Goal: Transaction & Acquisition: Purchase product/service

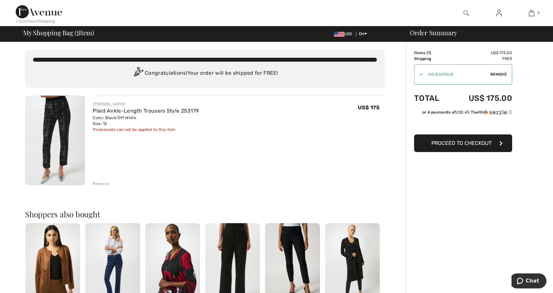
click at [465, 144] on span "Proceed to Checkout" at bounding box center [461, 143] width 60 height 6
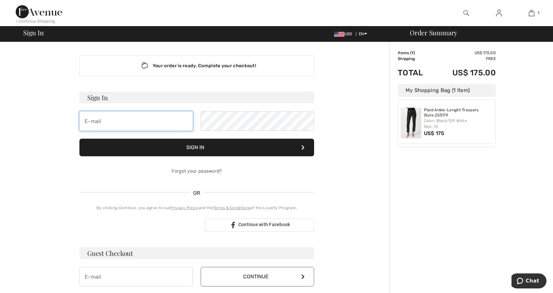
type input "truebrit.rose@gmail.com"
click at [198, 148] on button "Sign In" at bounding box center [196, 148] width 235 height 18
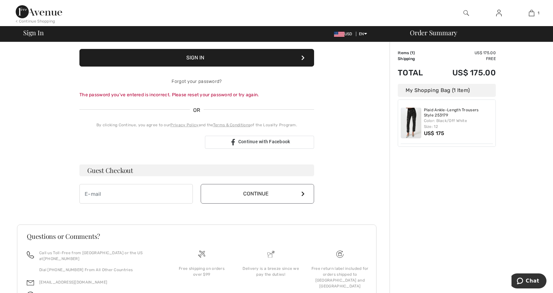
scroll to position [98, 0]
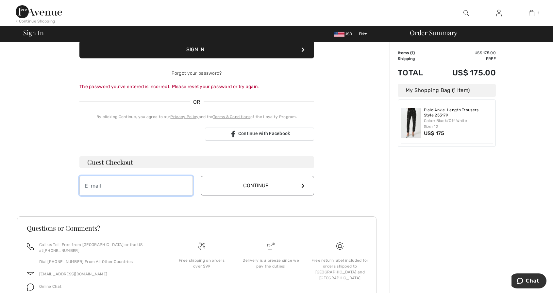
click at [107, 187] on input "email" at bounding box center [135, 186] width 113 height 20
type input "truebrit.rose@gmail.com"
click at [302, 186] on icon at bounding box center [302, 185] width 3 height 5
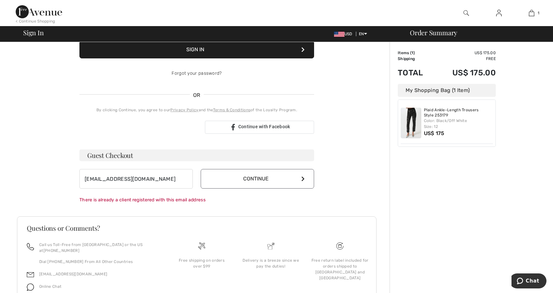
click at [263, 175] on button "Continue" at bounding box center [257, 179] width 113 height 20
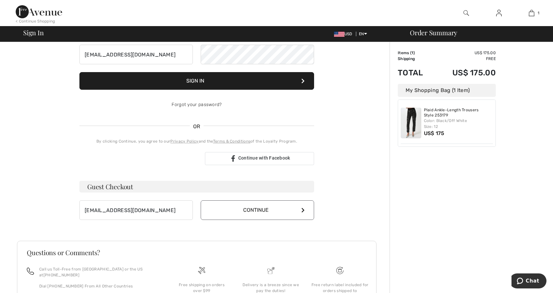
scroll to position [0, 0]
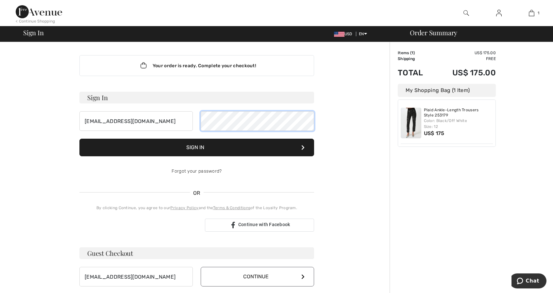
click at [79, 139] on button "Sign In" at bounding box center [196, 148] width 235 height 18
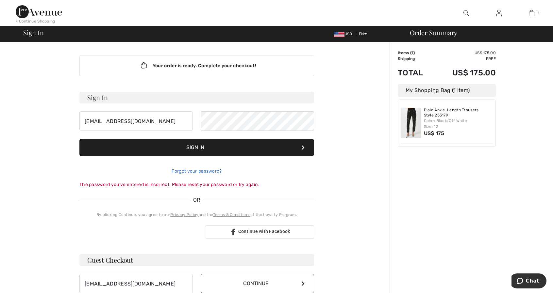
click at [210, 171] on link "Forgot your password?" at bounding box center [197, 172] width 50 height 6
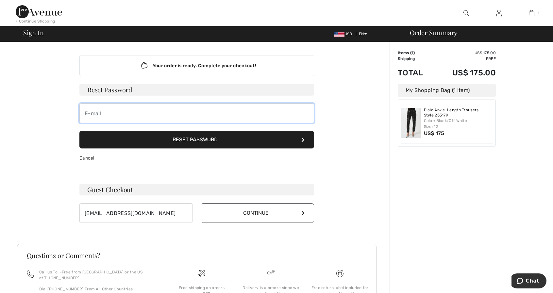
click at [111, 113] on input "email" at bounding box center [196, 114] width 235 height 20
type input "truebrit.rose@gmail.com"
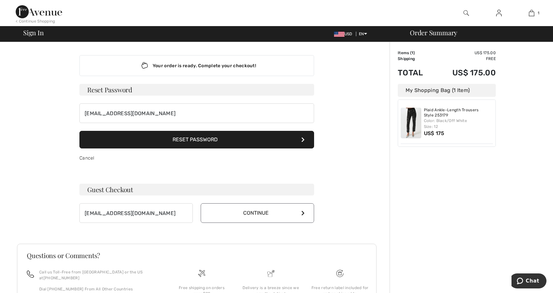
click at [203, 142] on button "Reset Password" at bounding box center [196, 140] width 235 height 18
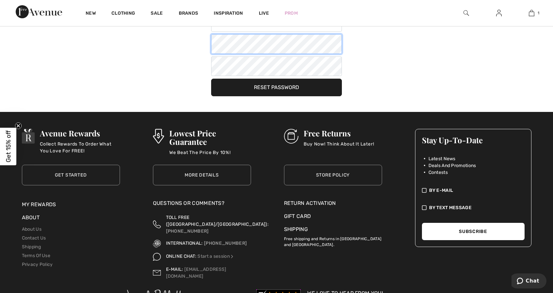
scroll to position [98, 0]
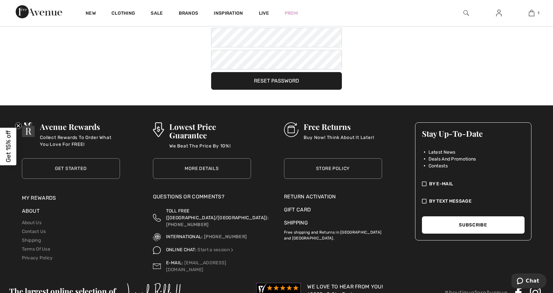
drag, startPoint x: 410, startPoint y: 58, endPoint x: 380, endPoint y: 77, distance: 35.8
click at [406, 61] on div "Reset Password truebrit.rose@gmail.com Your password must: include both lower a…" at bounding box center [276, 32] width 457 height 114
click at [304, 83] on button "Reset Password" at bounding box center [276, 81] width 131 height 18
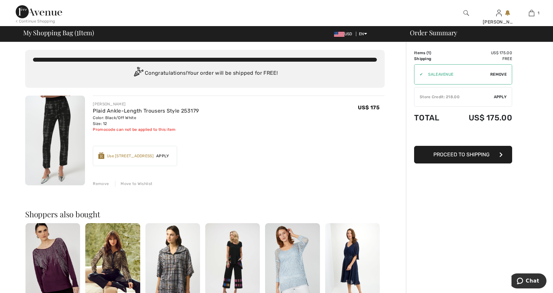
click at [161, 156] on span "Apply" at bounding box center [163, 156] width 18 height 6
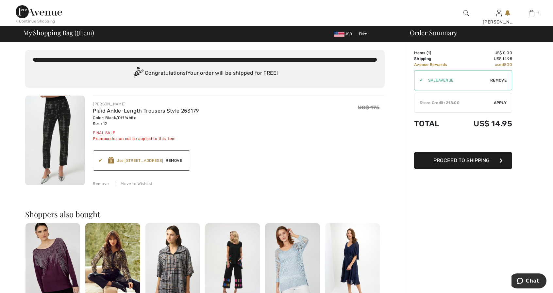
click at [464, 160] on span "Proceed to Shipping" at bounding box center [461, 160] width 56 height 6
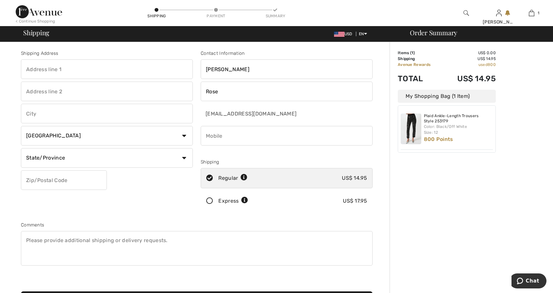
click at [63, 69] on input "text" at bounding box center [107, 69] width 172 height 20
type input "2564 NW 63rd Street"
type input "BOCA RATON"
select select "US"
select select "FL"
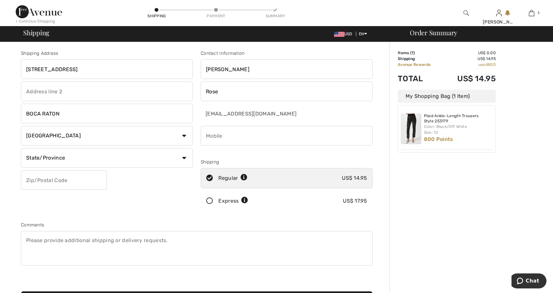
type input "33496"
type input "5618661733"
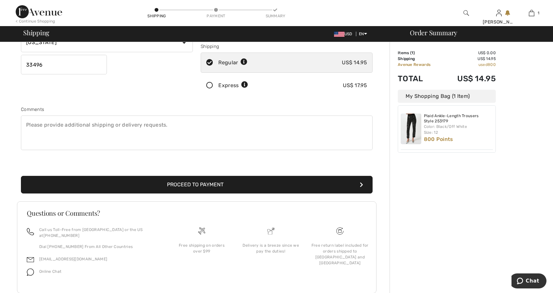
scroll to position [125, 0]
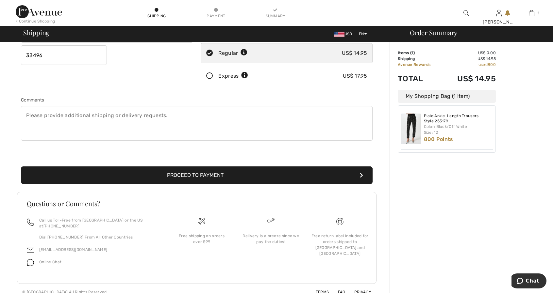
click at [222, 176] on button "Proceed to Payment" at bounding box center [197, 176] width 352 height 18
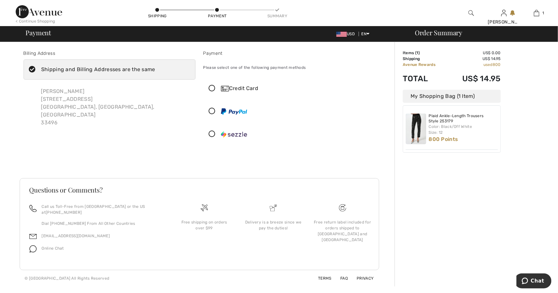
click at [211, 89] on icon at bounding box center [212, 88] width 17 height 7
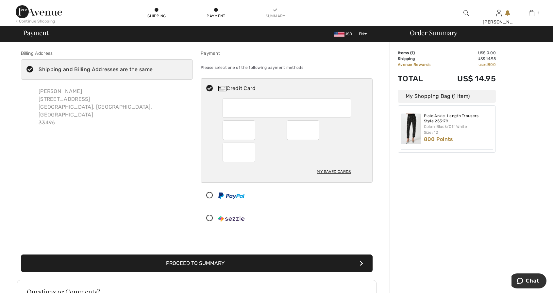
click at [207, 263] on button "Proceed to Summary" at bounding box center [197, 264] width 352 height 18
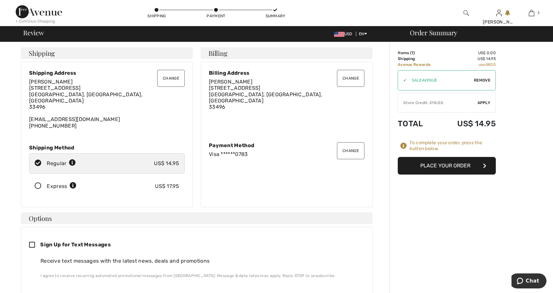
click at [445, 165] on button "Place Your Order" at bounding box center [447, 166] width 98 height 18
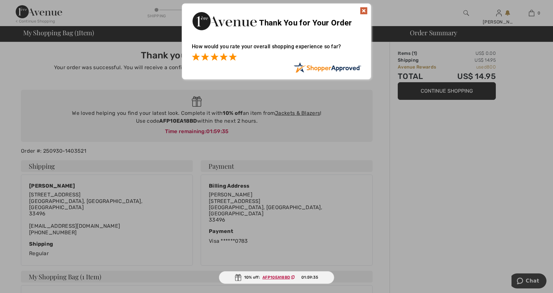
click at [235, 56] on span at bounding box center [233, 57] width 8 height 8
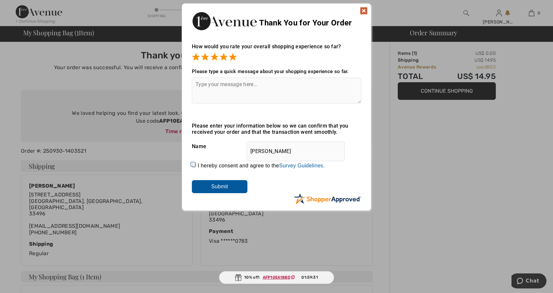
click at [364, 9] on img at bounding box center [364, 11] width 8 height 8
